Goal: Obtain resource: Obtain resource

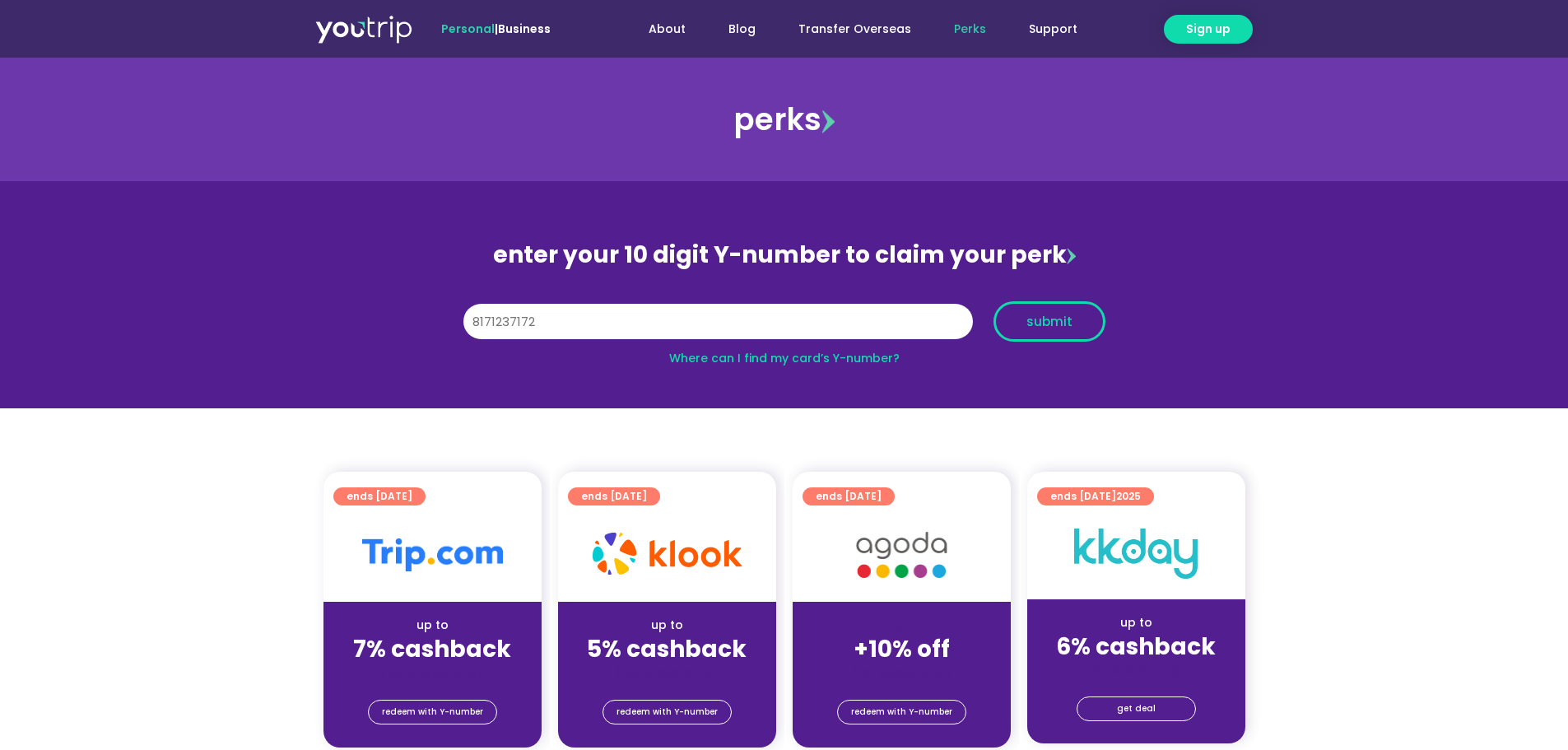
type input "8171237172"
click at [1078, 316] on span "submit" at bounding box center [1049, 321] width 84 height 12
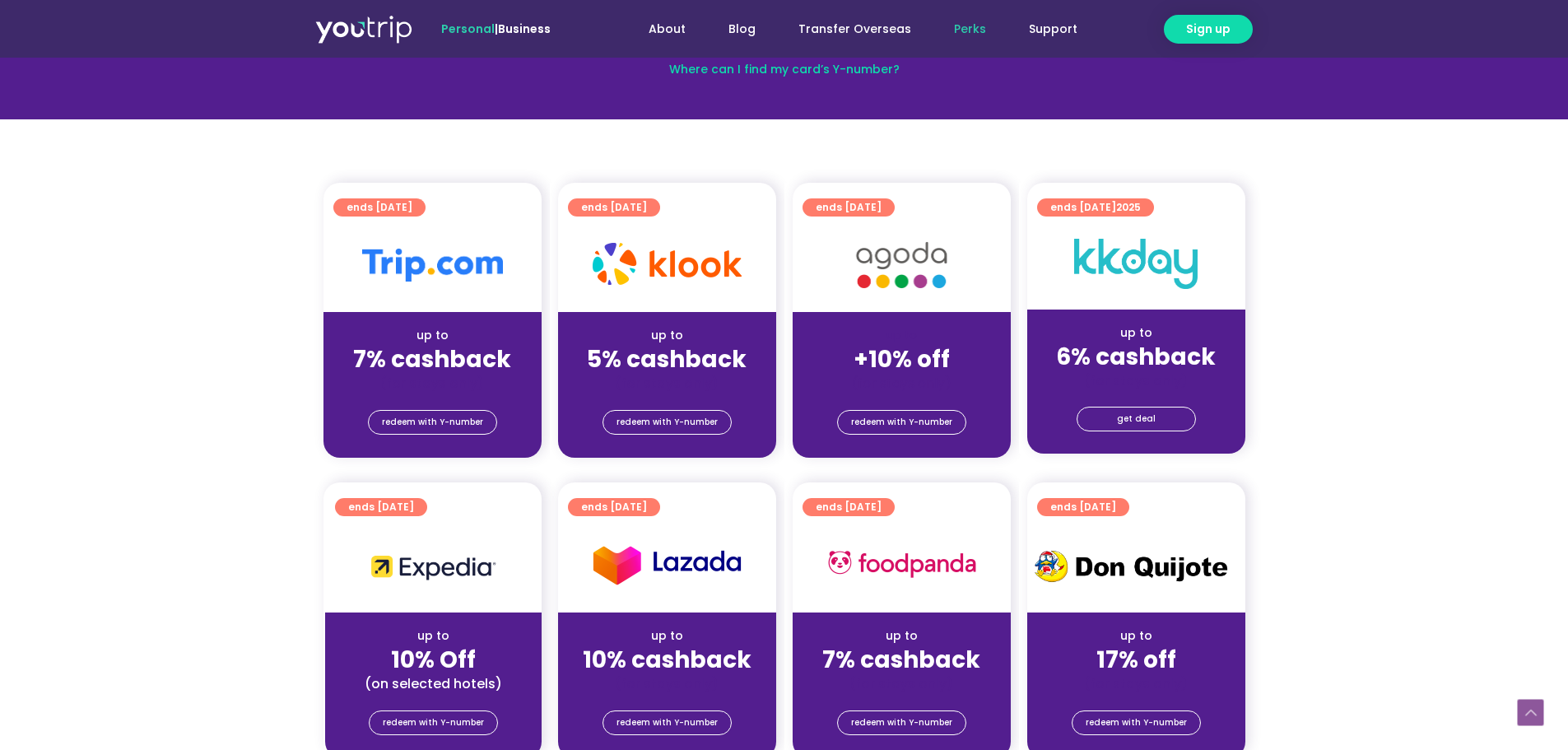
scroll to position [481, 0]
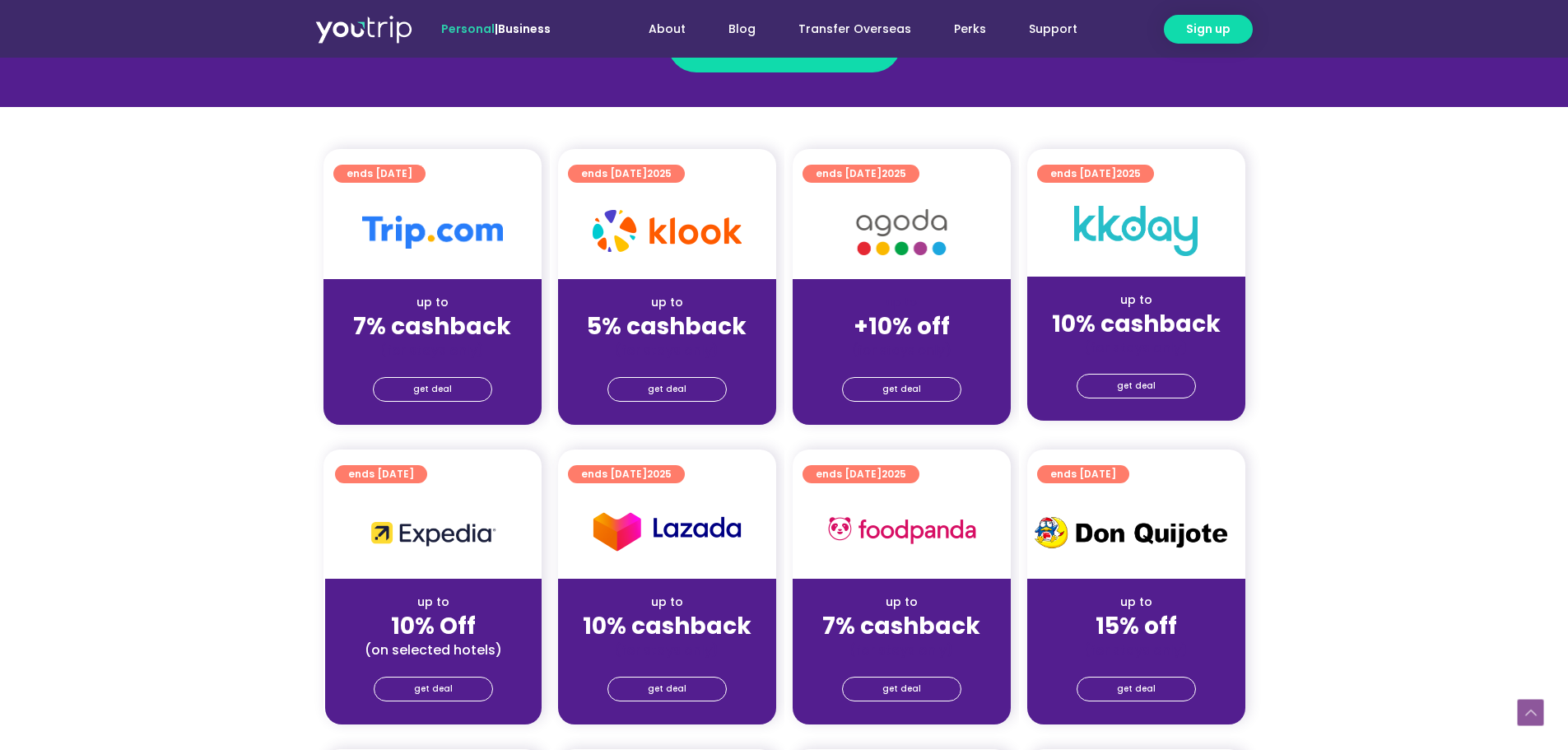
scroll to position [329, 0]
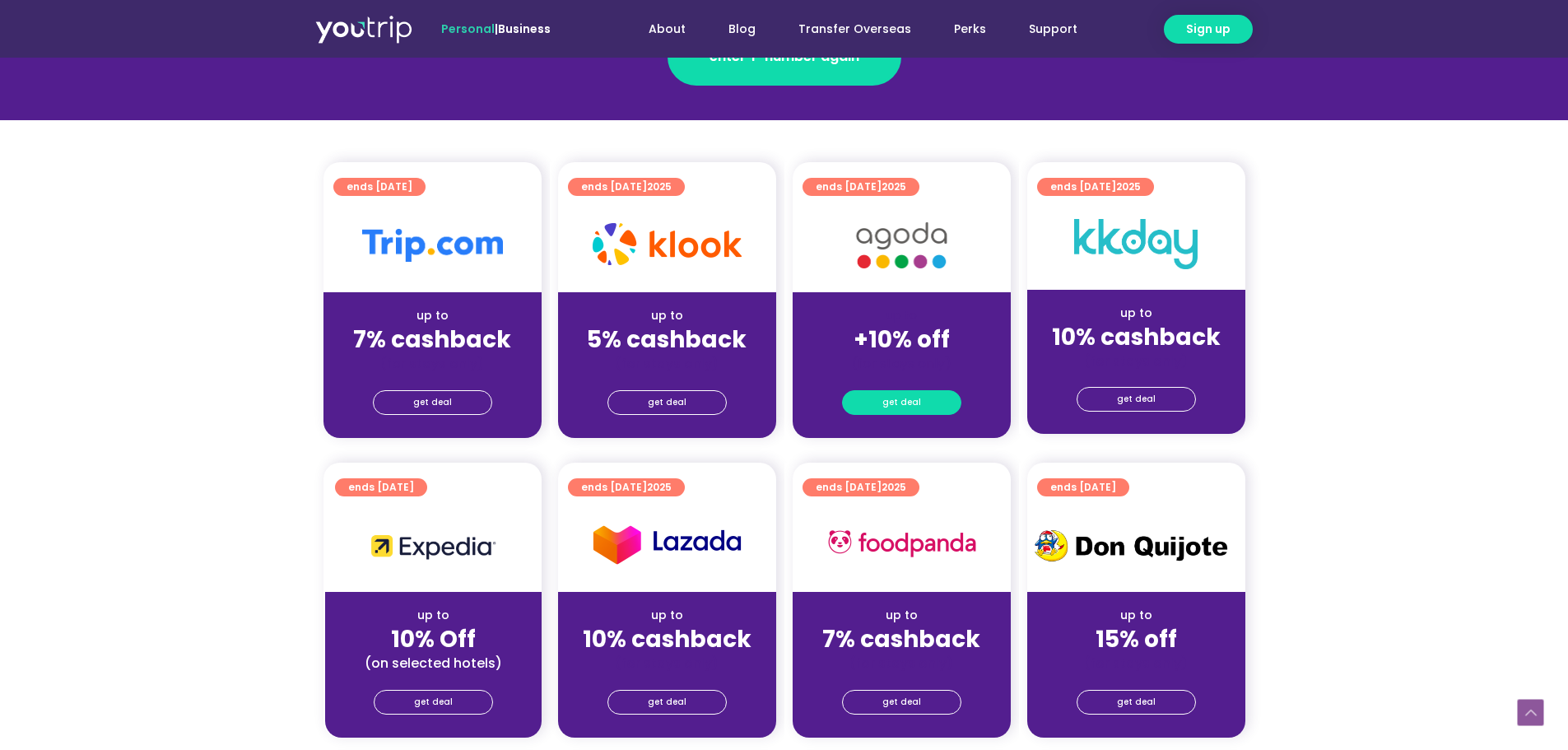
click at [921, 400] on link "get deal" at bounding box center [902, 402] width 120 height 25
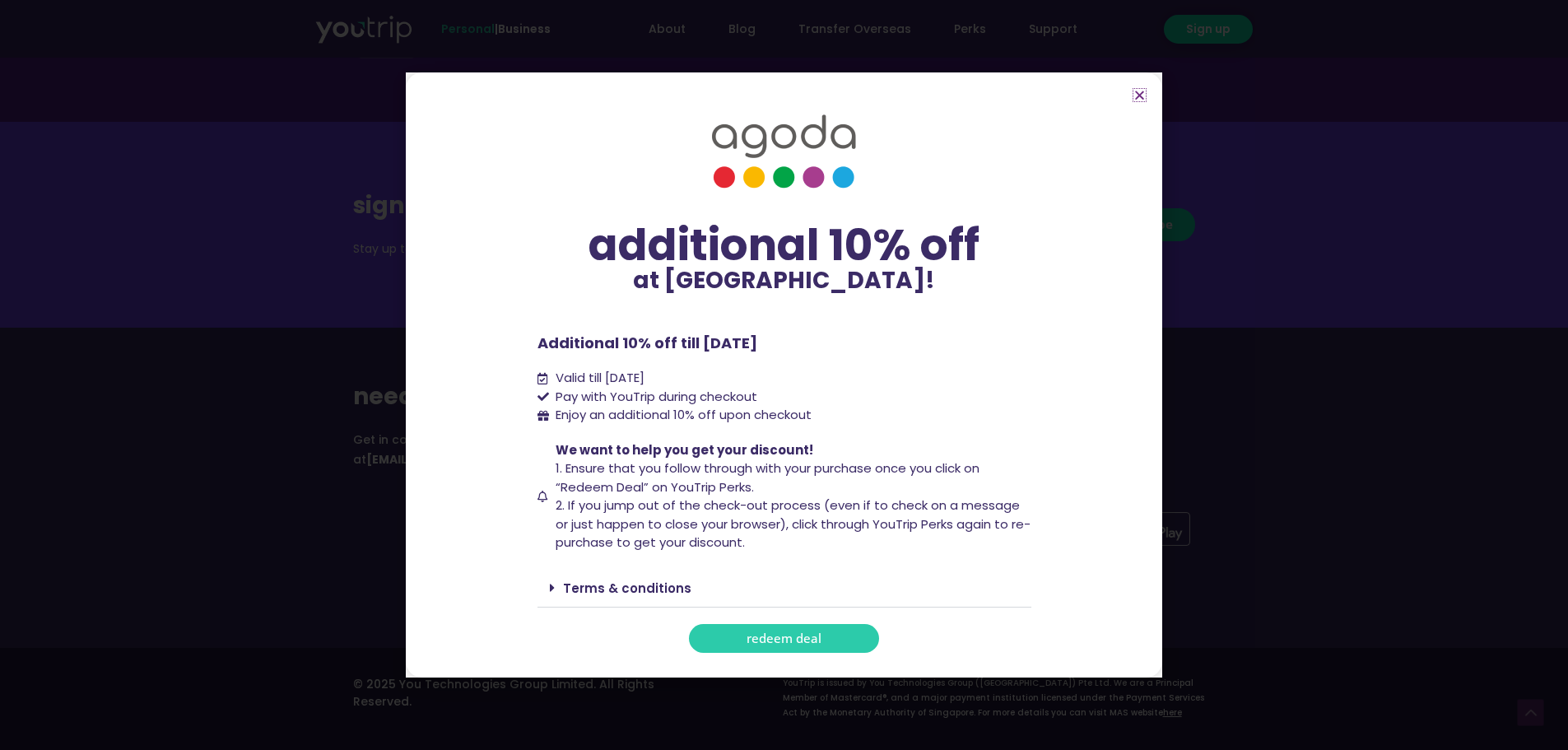
scroll to position [1926, 0]
click at [782, 640] on span "redeem deal" at bounding box center [783, 638] width 75 height 12
